Goal: Find specific fact: Find specific fact

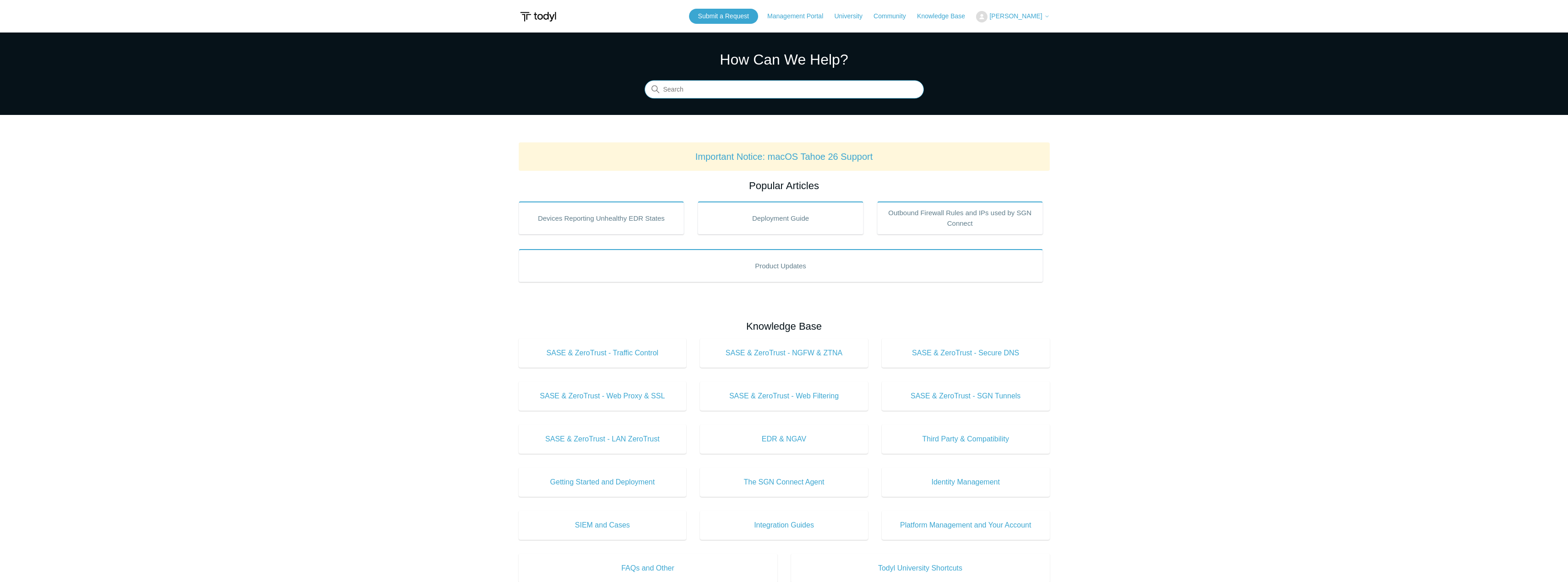
click at [661, 94] on input "Search" at bounding box center [784, 89] width 279 height 18
paste input "[TECHNICAL_ID]"
type input "[TECHNICAL_ID]"
type input "todyl ip range"
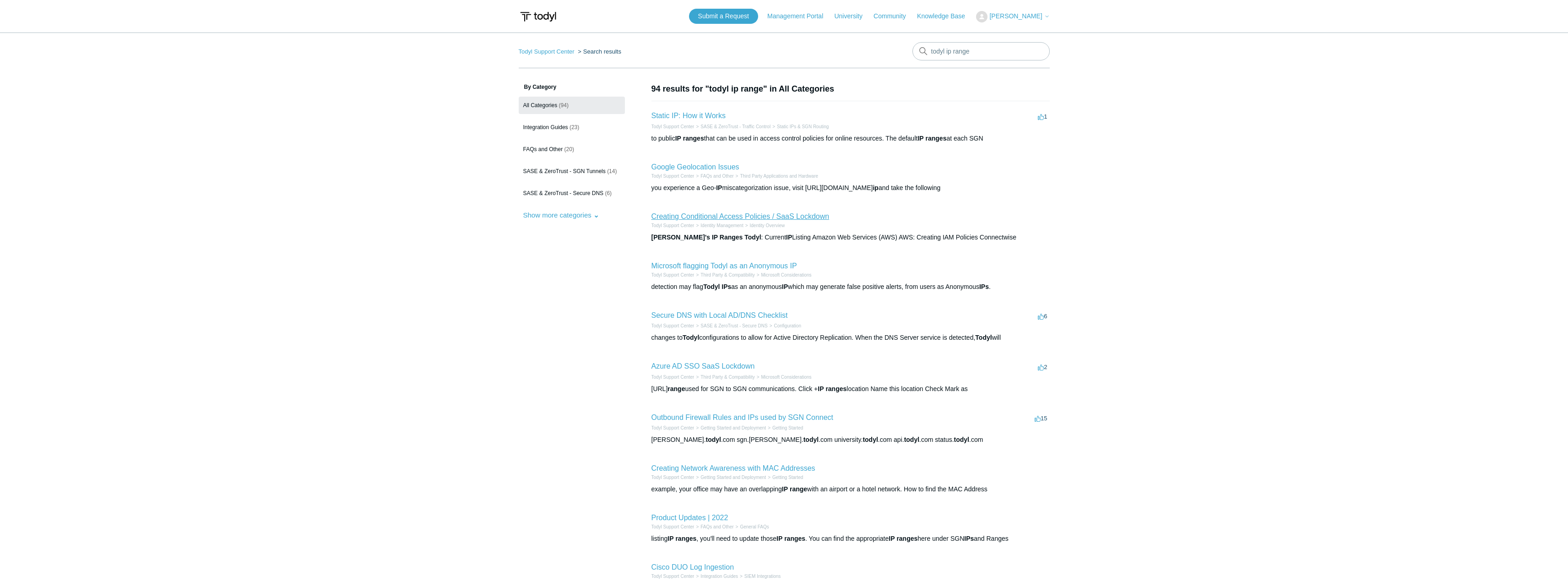
click at [712, 220] on link "Creating Conditional Access Policies / SaaS Lockdown" at bounding box center [740, 216] width 178 height 8
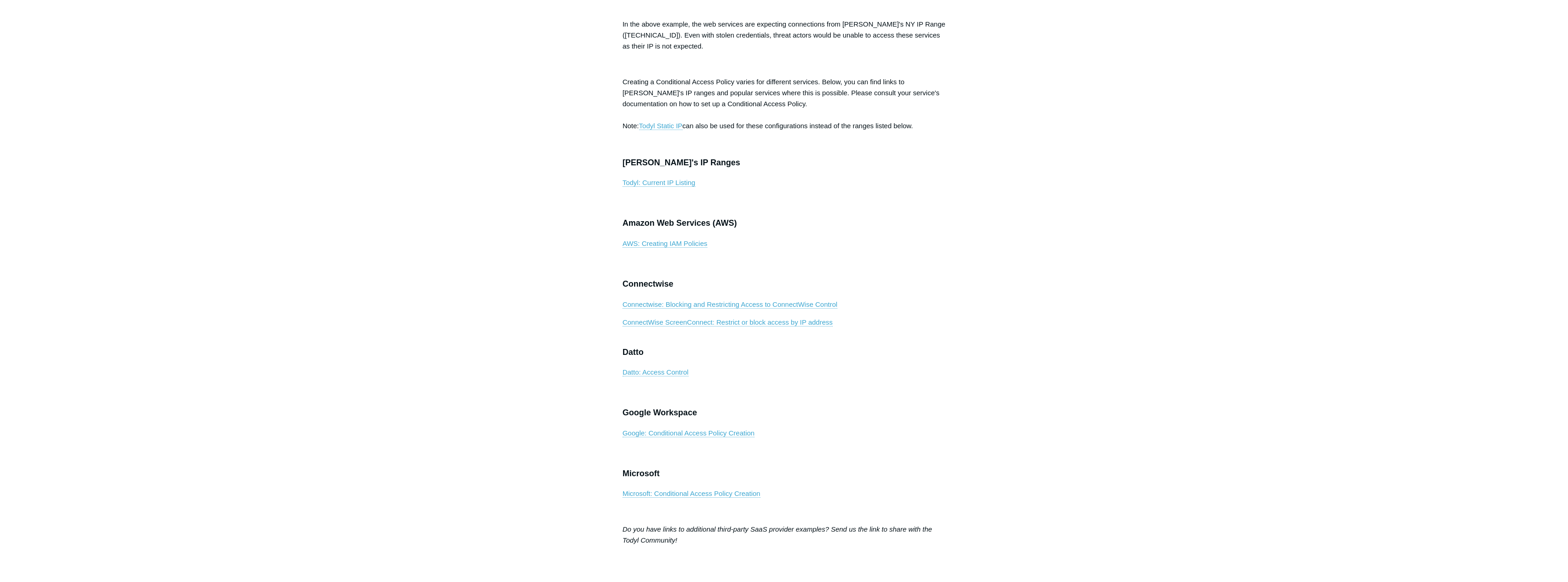
scroll to position [275, 0]
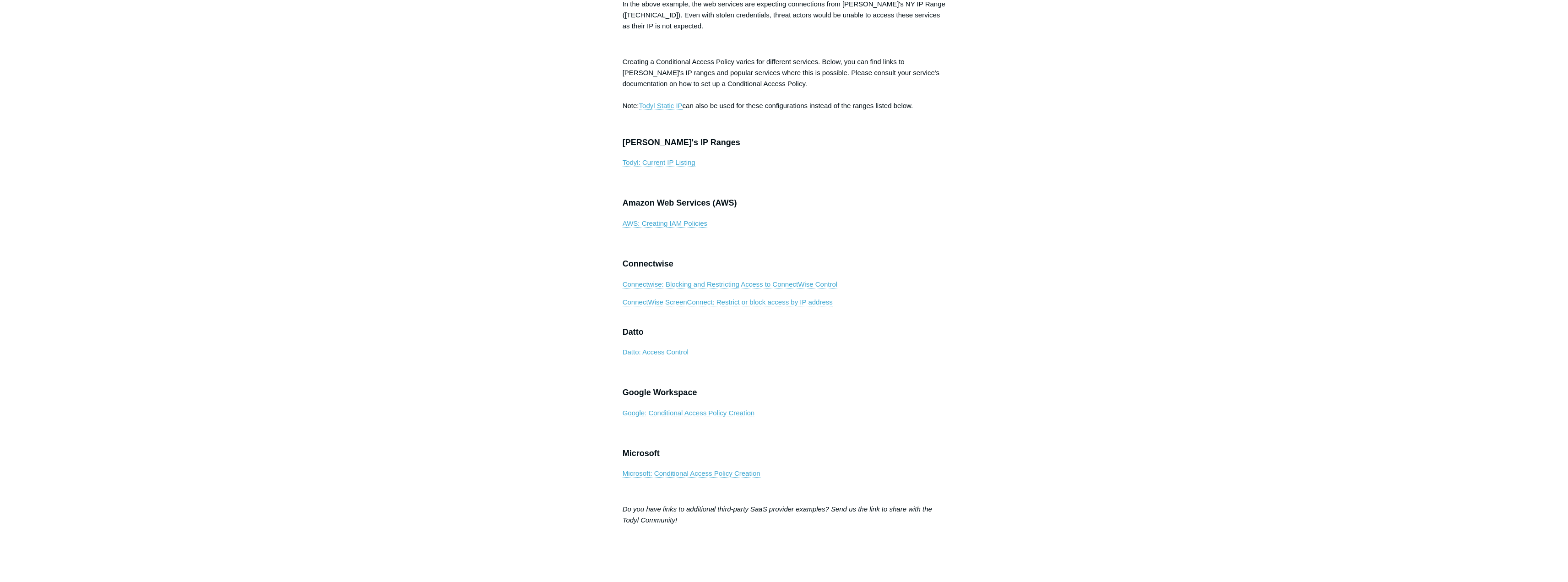
click at [686, 167] on link "Todyl: Current IP Listing" at bounding box center [659, 163] width 73 height 9
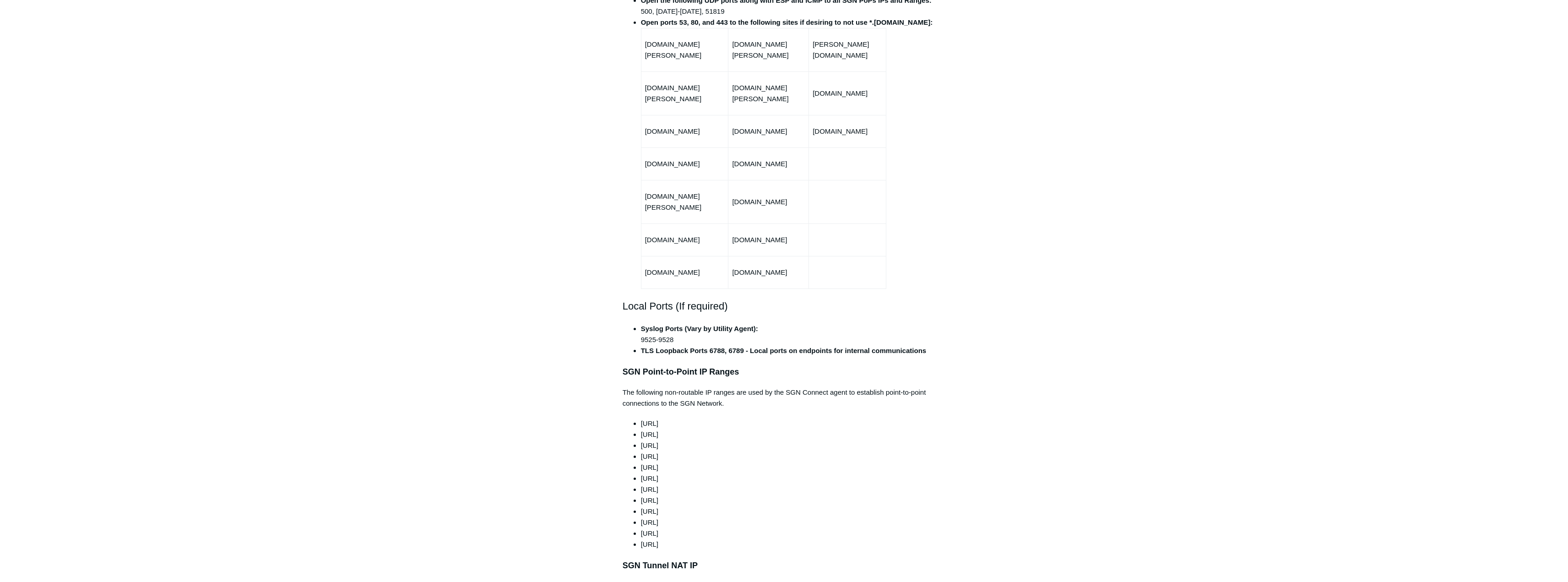
scroll to position [550, 0]
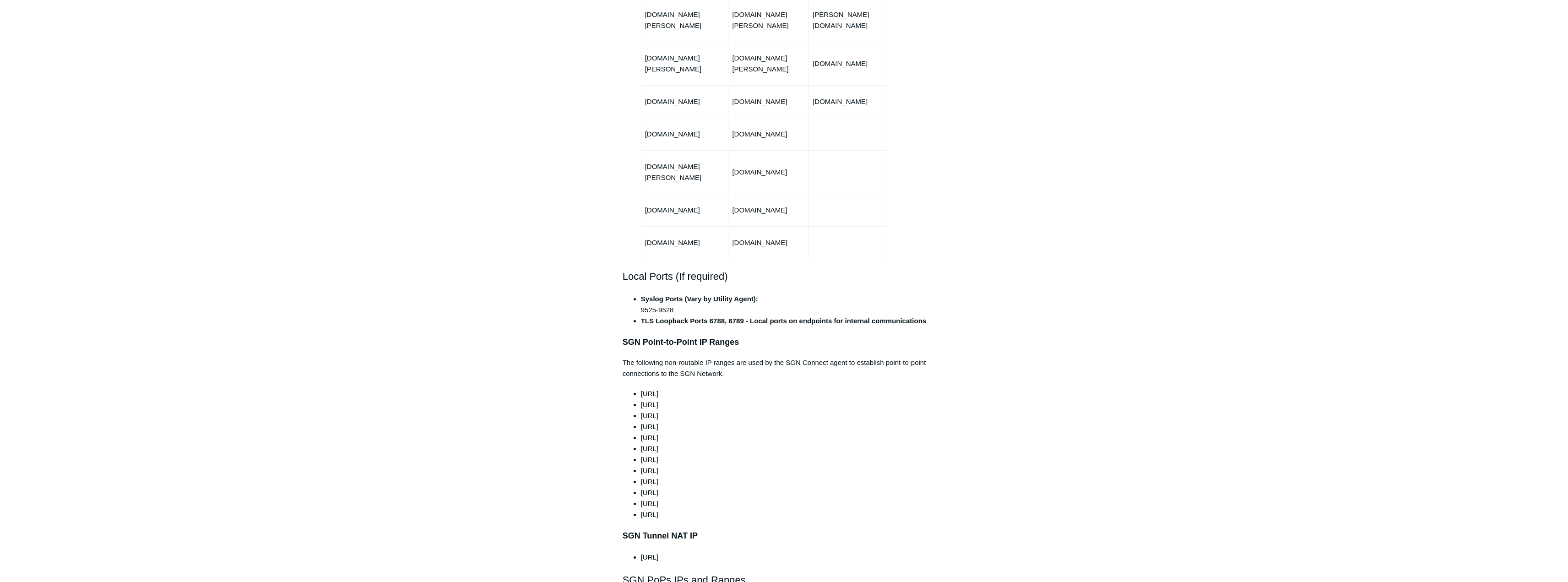
drag, startPoint x: 632, startPoint y: 373, endPoint x: 691, endPoint y: 492, distance: 132.8
click at [691, 492] on ul "100.64.0.0/10 165.15.0.0/24 165.15.1.0/24 165.15.2.0/24 165.15.3.0/24 165.15.4.…" at bounding box center [789, 454] width 314 height 132
copy ul "100.64.0.0/10 165.15.0.0/24 165.15.1.0/24 165.15.2.0/24 165.15.3.0/24 165.15.4.…"
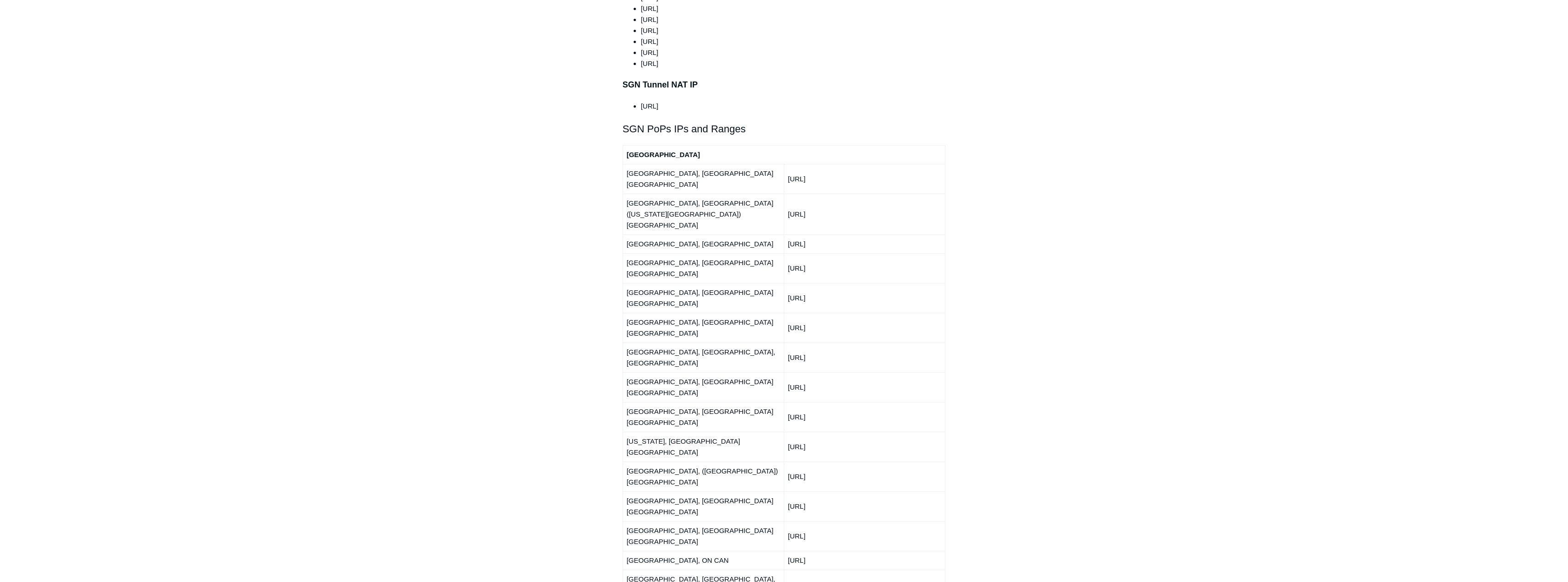
scroll to position [1008, 0]
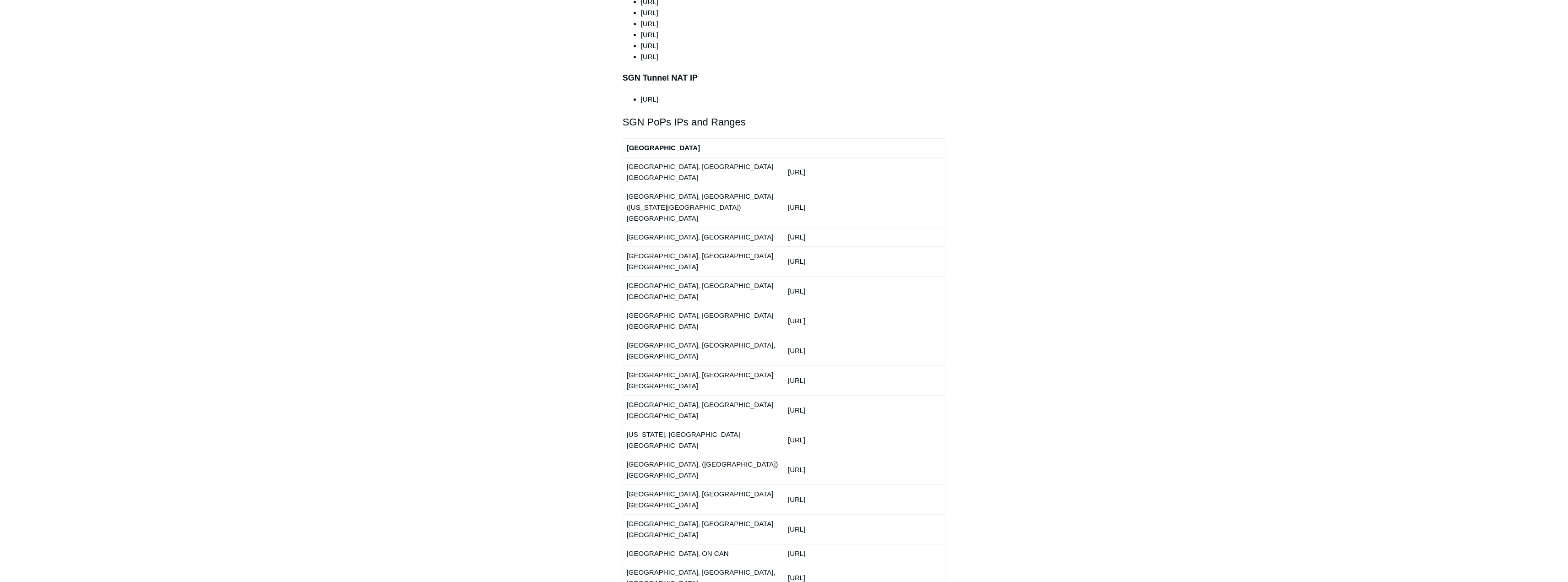
click at [630, 138] on td "North America" at bounding box center [784, 147] width 323 height 19
click at [627, 144] on strong "North America" at bounding box center [663, 147] width 73 height 8
drag, startPoint x: 627, startPoint y: 125, endPoint x: 840, endPoint y: 407, distance: 353.4
copy tbody "North America Atlanta, GA USA 192.111.95.0/24 Ashburn, VA (Washington DC) USA 2…"
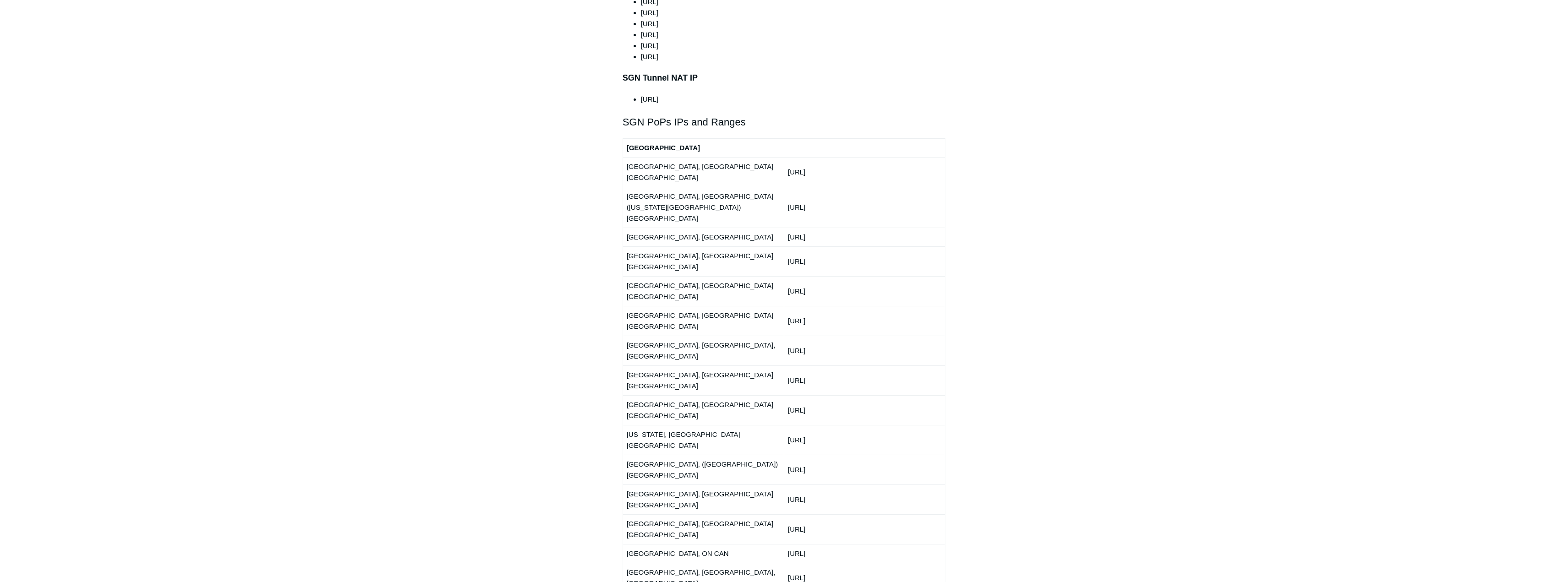
drag, startPoint x: 223, startPoint y: 389, endPoint x: 401, endPoint y: 399, distance: 178.3
click at [227, 387] on main "Todyl Support Center Getting Started and Deployment Getting Started Articles in…" at bounding box center [784, 259] width 1568 height 2468
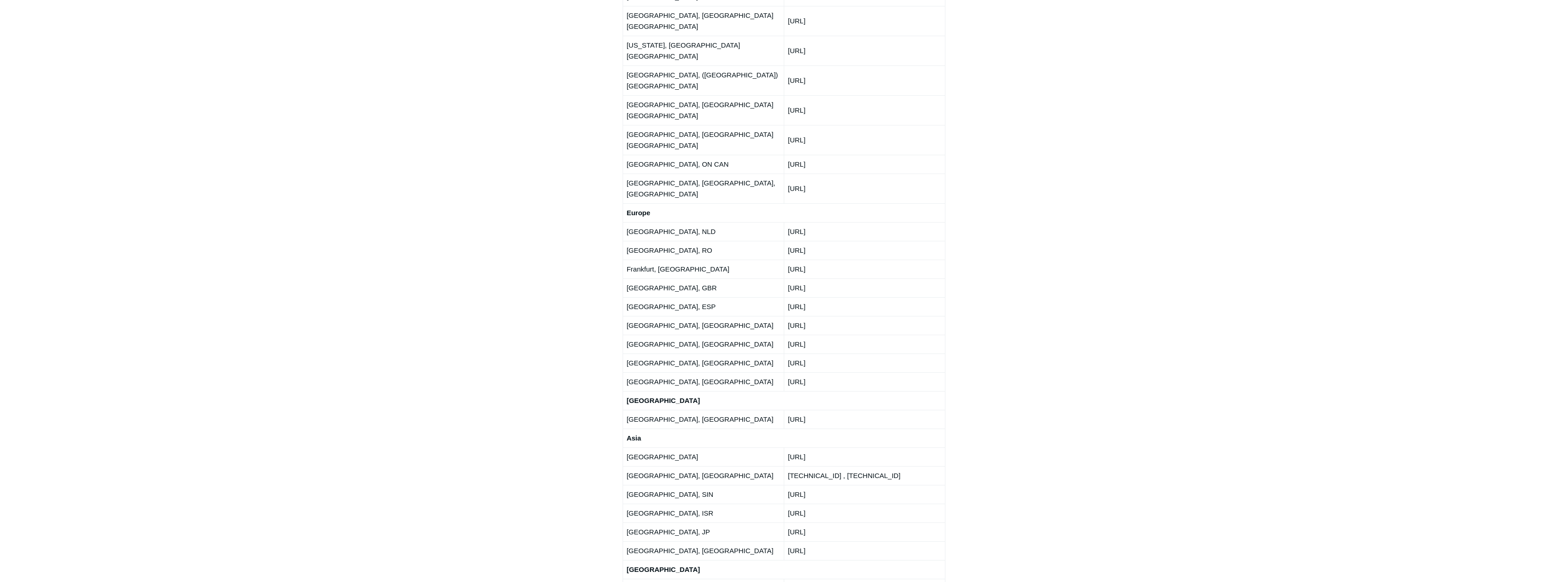
scroll to position [1420, 0]
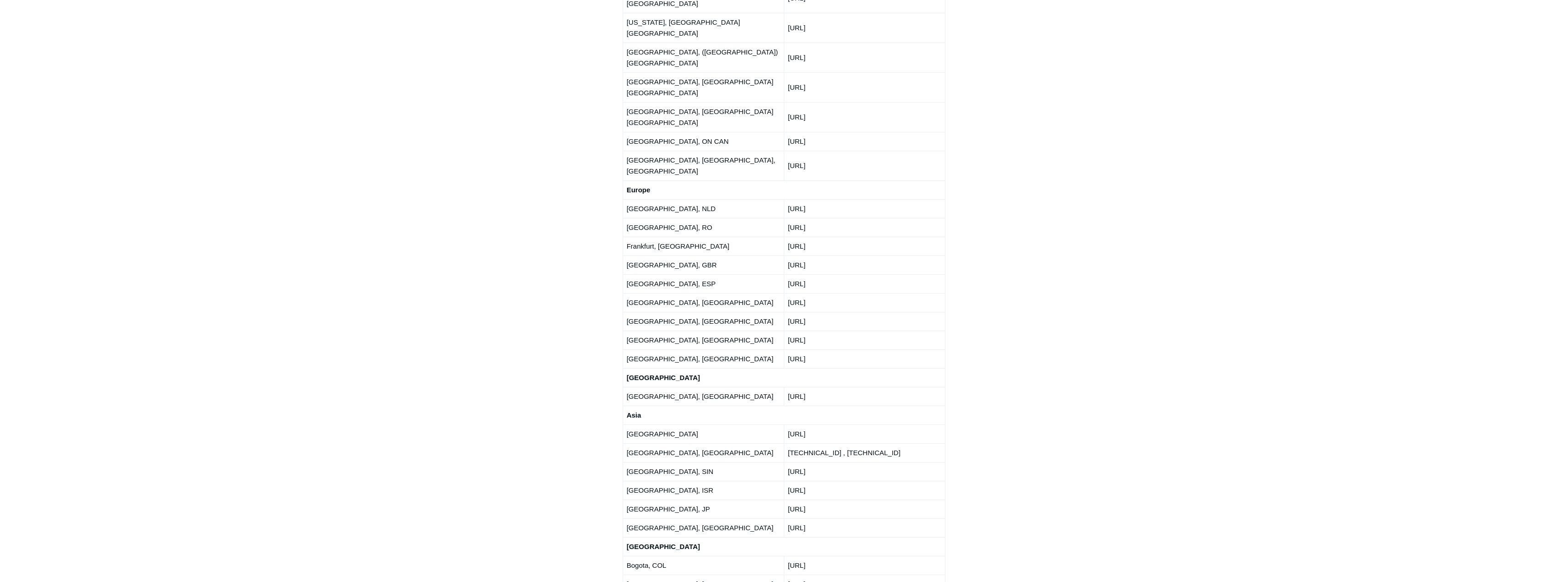
drag, startPoint x: 628, startPoint y: 370, endPoint x: 849, endPoint y: 407, distance: 224.1
click at [849, 407] on tbody "North America Atlanta, GA USA 192.111.95.0/24 Ashburn, VA (Washington DC) USA 2…" at bounding box center [784, 188] width 323 height 924
copy tbody "South America Bogota, COL 194.147.65.0/24 São Paulo, BRA 150.252.247.0/24"
